Goal: Task Accomplishment & Management: Manage account settings

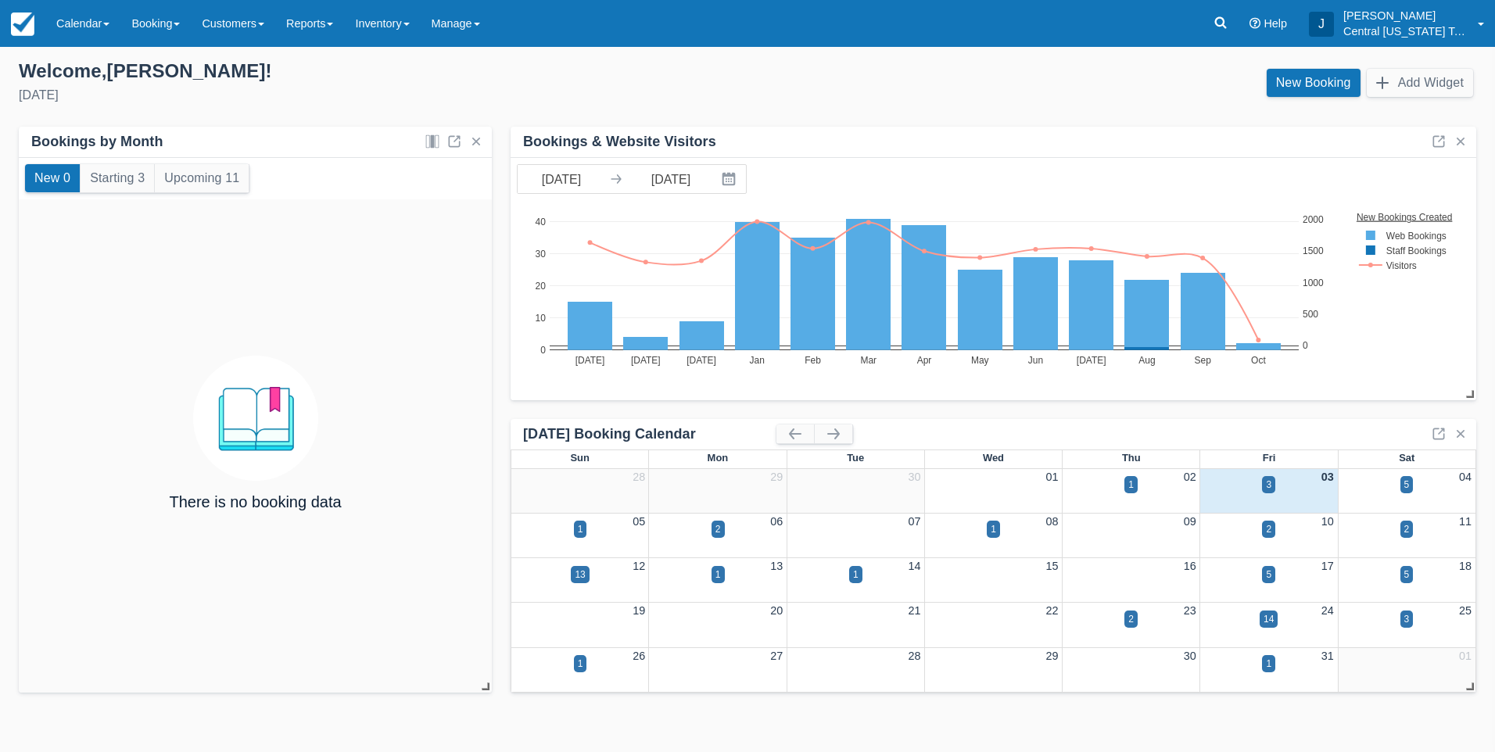
click at [1256, 489] on div "3" at bounding box center [1269, 494] width 138 height 18
click at [1266, 487] on div "3" at bounding box center [1268, 485] width 5 height 14
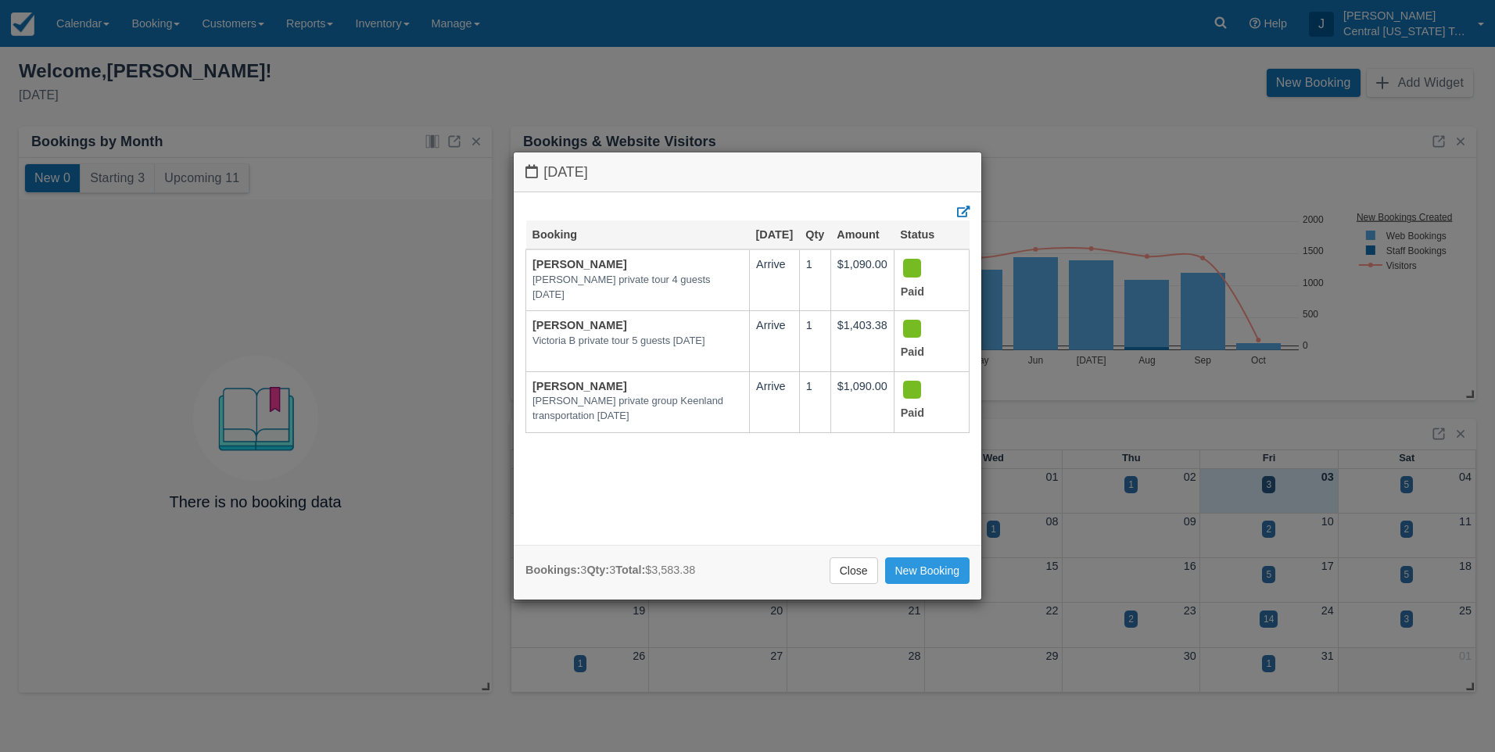
click at [981, 81] on div "Friday October 3 2025 Booking Oct 3 Qty Amount Status Kelly Haghighi Kelly H pr…" at bounding box center [747, 376] width 1495 height 752
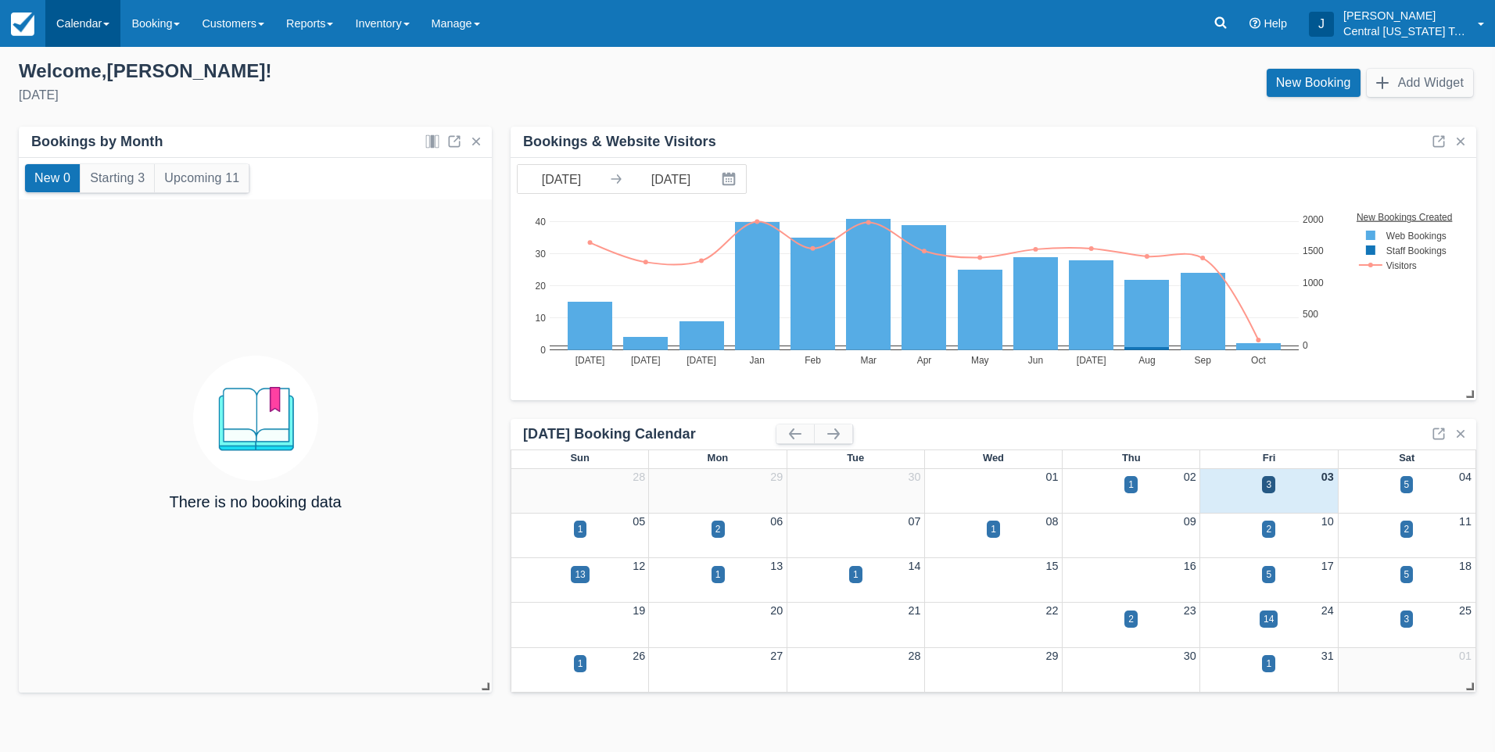
click at [75, 25] on link "Calendar" at bounding box center [82, 23] width 75 height 47
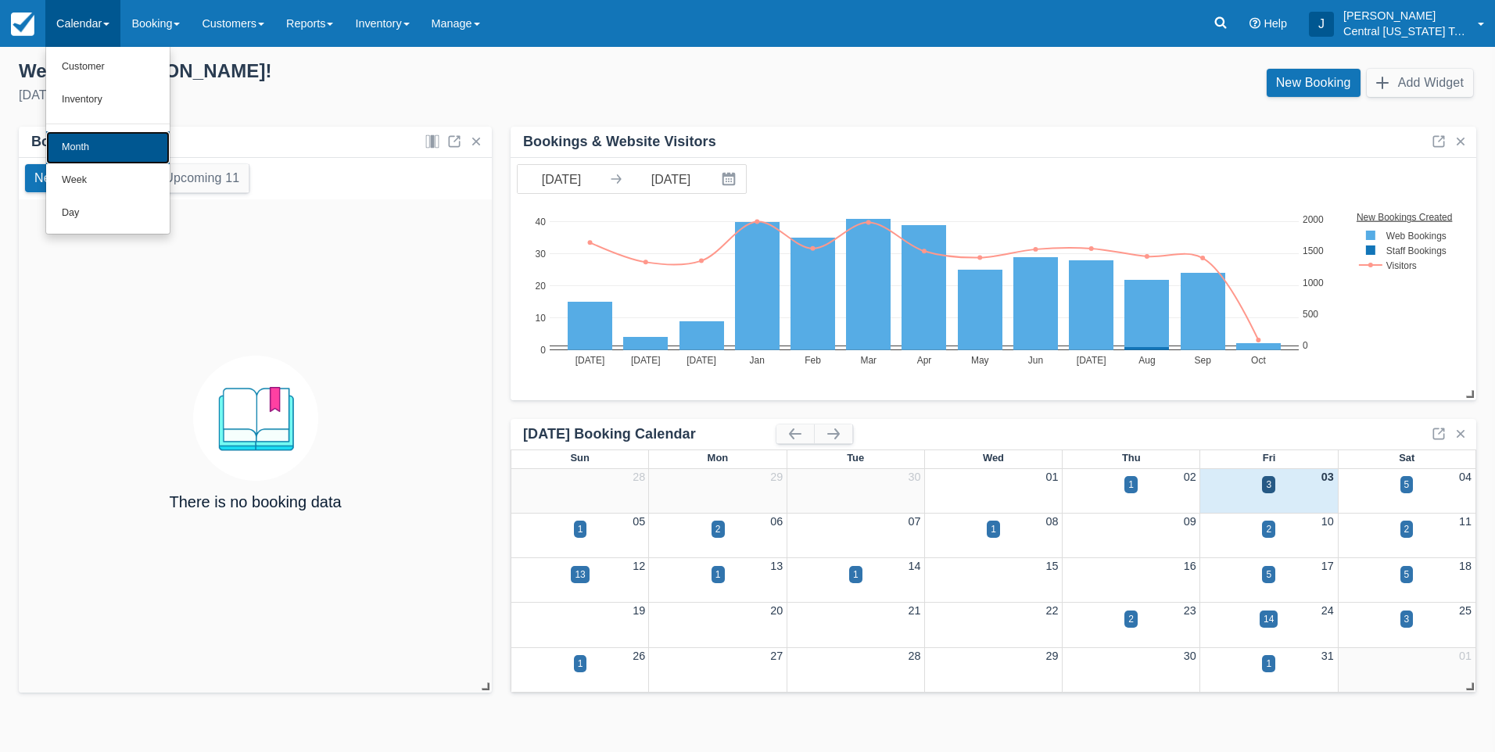
click at [91, 146] on link "Month" at bounding box center [108, 147] width 124 height 33
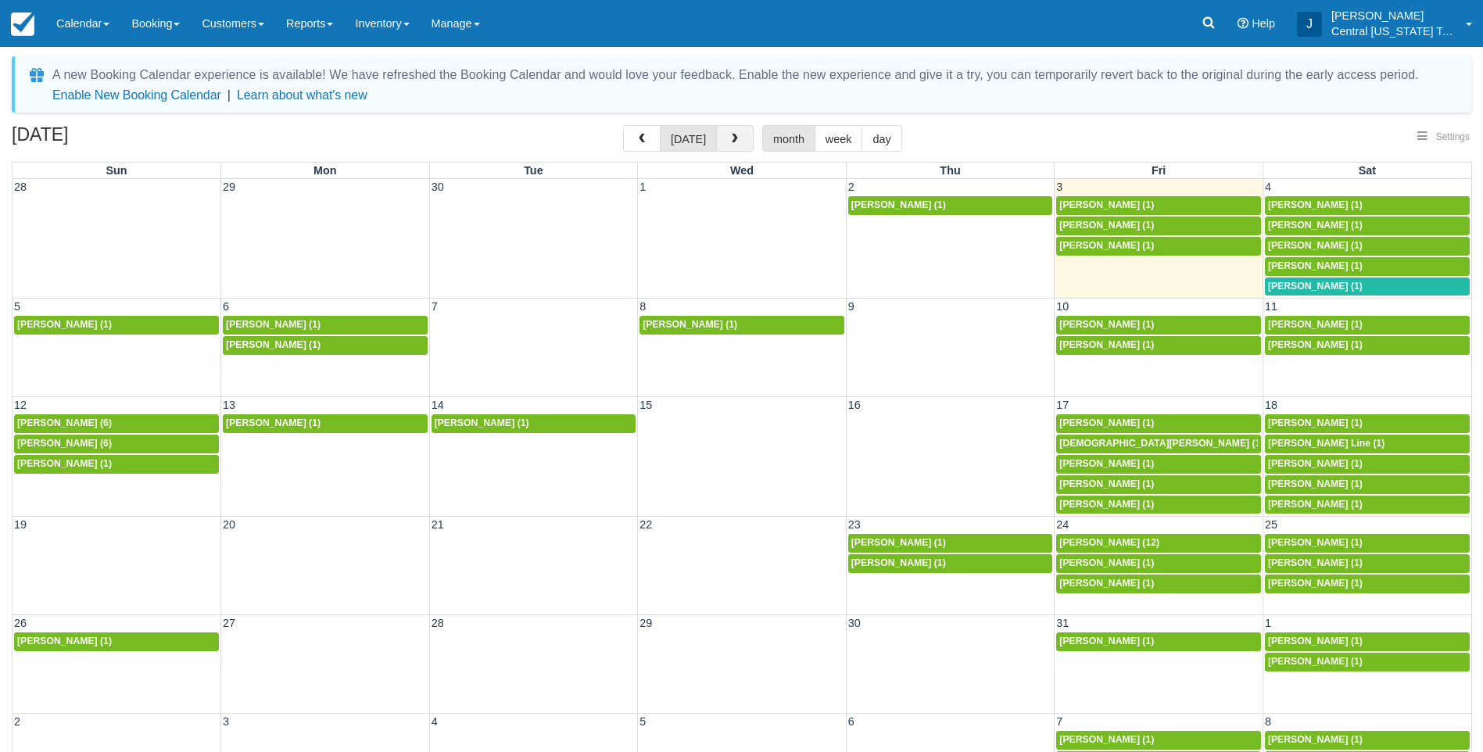
click at [744, 138] on button "button" at bounding box center [735, 138] width 38 height 27
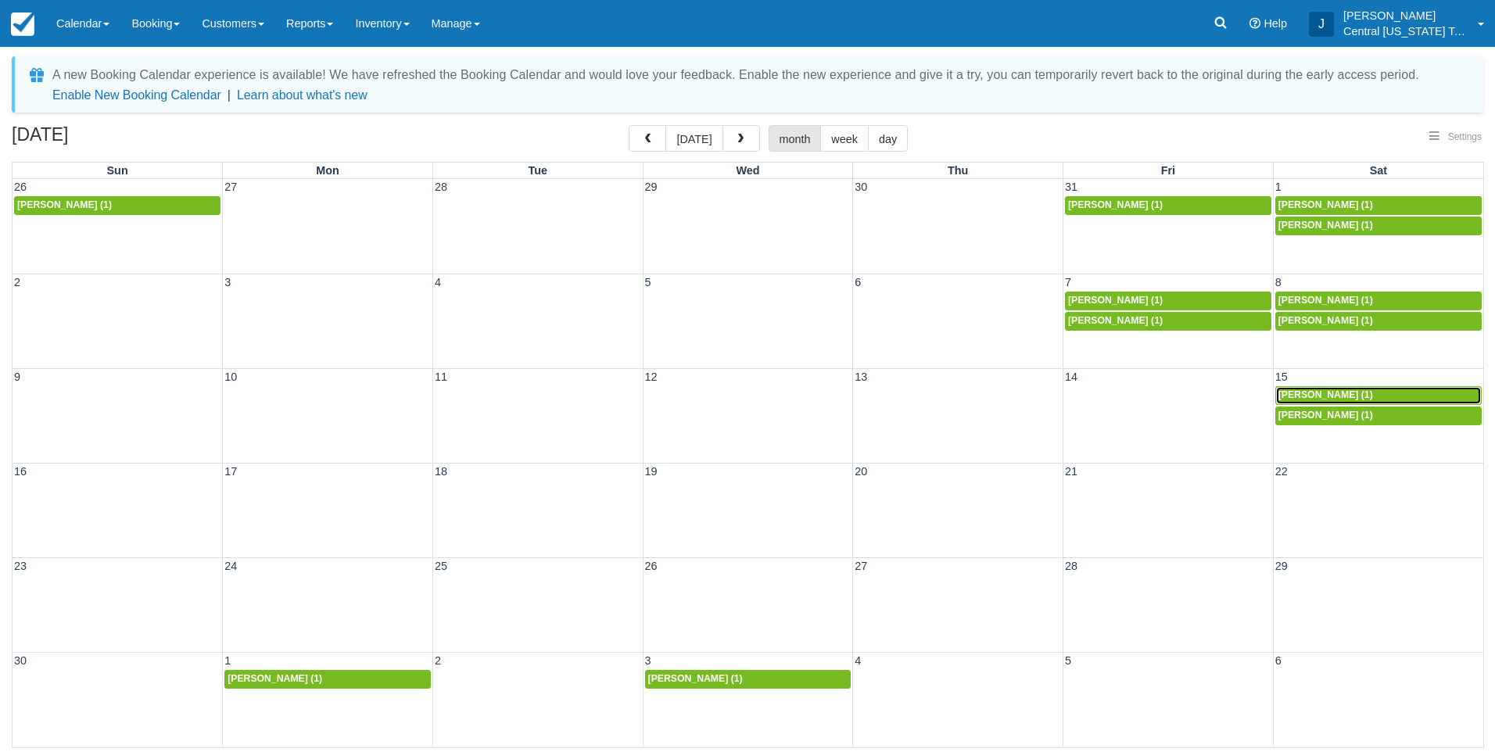
click at [1359, 394] on span "Lindsay Bentley (1)" at bounding box center [1325, 394] width 95 height 11
